Goal: Task Accomplishment & Management: Manage account settings

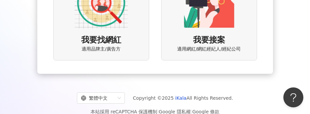
scroll to position [121, 0]
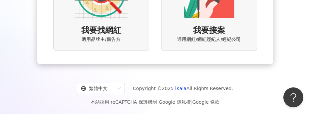
click at [210, 39] on span "適用網紅/網紅經紀人/經紀公司" at bounding box center [209, 39] width 64 height 7
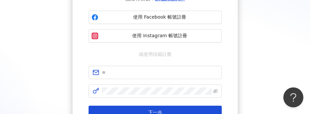
scroll to position [67, 0]
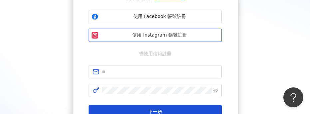
click at [175, 37] on span "使用 Instagram 帳號註冊" at bounding box center [160, 35] width 118 height 7
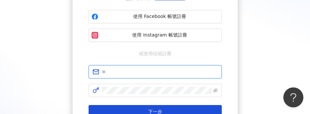
click at [154, 69] on input "text" at bounding box center [160, 71] width 116 height 7
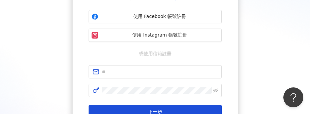
click at [104, 56] on div "或使用信箱註冊" at bounding box center [155, 53] width 133 height 7
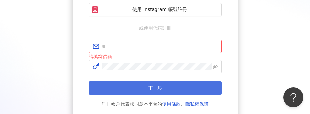
scroll to position [100, 0]
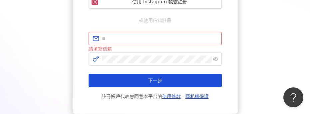
click at [151, 38] on input "text" at bounding box center [160, 38] width 116 height 7
click at [127, 37] on input "text" at bounding box center [160, 38] width 116 height 7
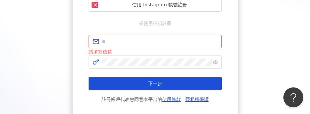
scroll to position [83, 0]
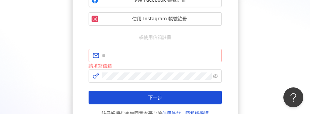
click at [142, 60] on span at bounding box center [155, 55] width 133 height 13
drag, startPoint x: 164, startPoint y: 35, endPoint x: 161, endPoint y: 38, distance: 4.0
click at [164, 35] on span "或使用信箱註冊" at bounding box center [155, 37] width 42 height 7
click at [144, 56] on input "text" at bounding box center [160, 55] width 116 height 7
type input "**********"
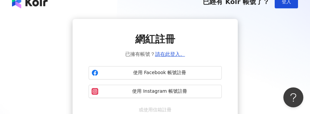
scroll to position [0, 0]
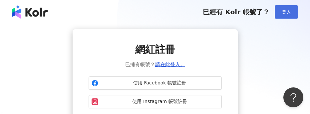
click at [290, 11] on span "登入" at bounding box center [286, 11] width 9 height 5
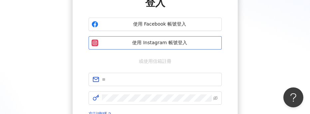
scroll to position [67, 0]
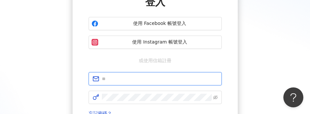
click at [159, 77] on input "text" at bounding box center [160, 78] width 116 height 7
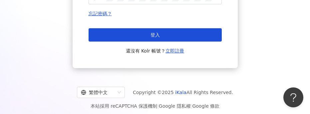
scroll to position [133, 0]
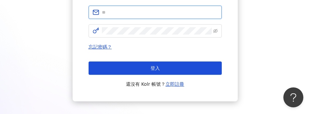
click at [157, 11] on input "text" at bounding box center [160, 12] width 116 height 7
type input "**********"
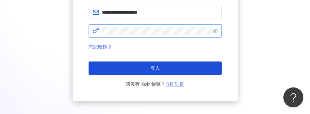
click at [134, 35] on span at bounding box center [155, 30] width 133 height 13
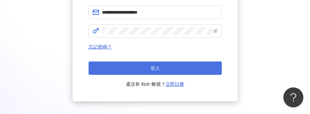
click at [132, 71] on button "登入" at bounding box center [155, 68] width 133 height 13
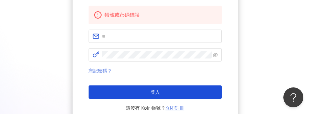
click at [99, 72] on link "忘記密碼？" at bounding box center [100, 70] width 23 height 5
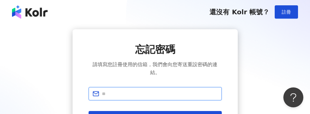
click at [127, 92] on input "text" at bounding box center [160, 93] width 116 height 7
type input "**********"
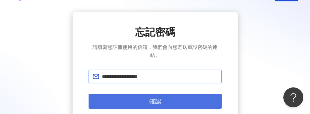
scroll to position [33, 0]
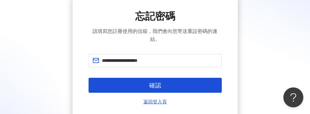
drag, startPoint x: 156, startPoint y: 92, endPoint x: 153, endPoint y: 90, distance: 3.6
click at [156, 92] on button "確認" at bounding box center [155, 85] width 133 height 15
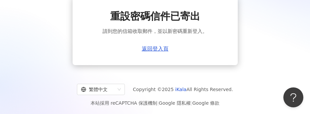
click at [16, 104] on div "本站採用 reCAPTCHA 保護機制 | Google 隱私權 | Google 條款" at bounding box center [155, 103] width 294 height 8
click at [306, 64] on div "重設密碼信件已寄出 請到您的信箱收取郵件，並以新密碼重新登入。 返回登入頁" at bounding box center [155, 31] width 310 height 80
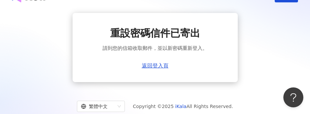
scroll to position [0, 0]
